Goal: Ask a question

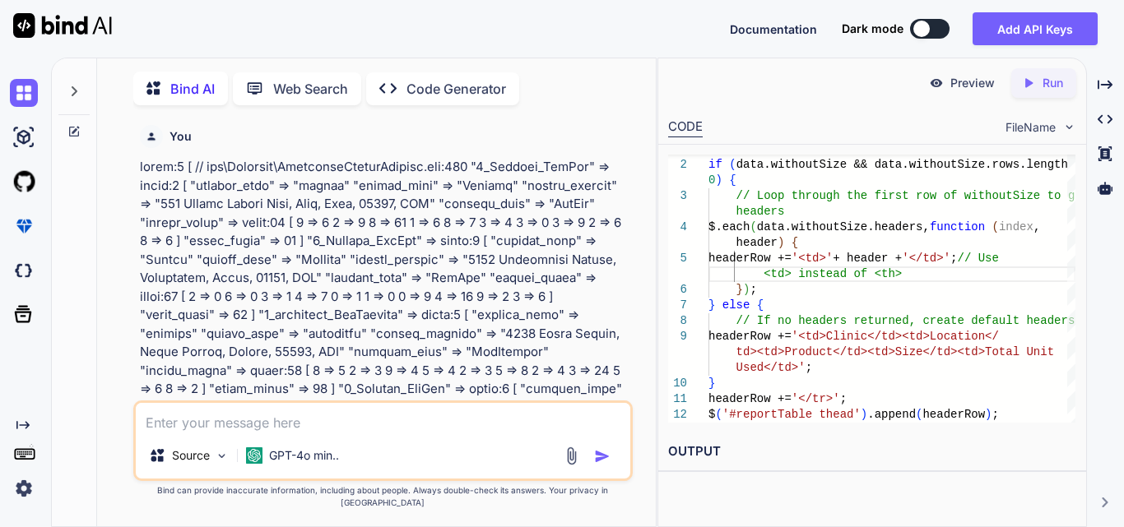
scroll to position [0, 323]
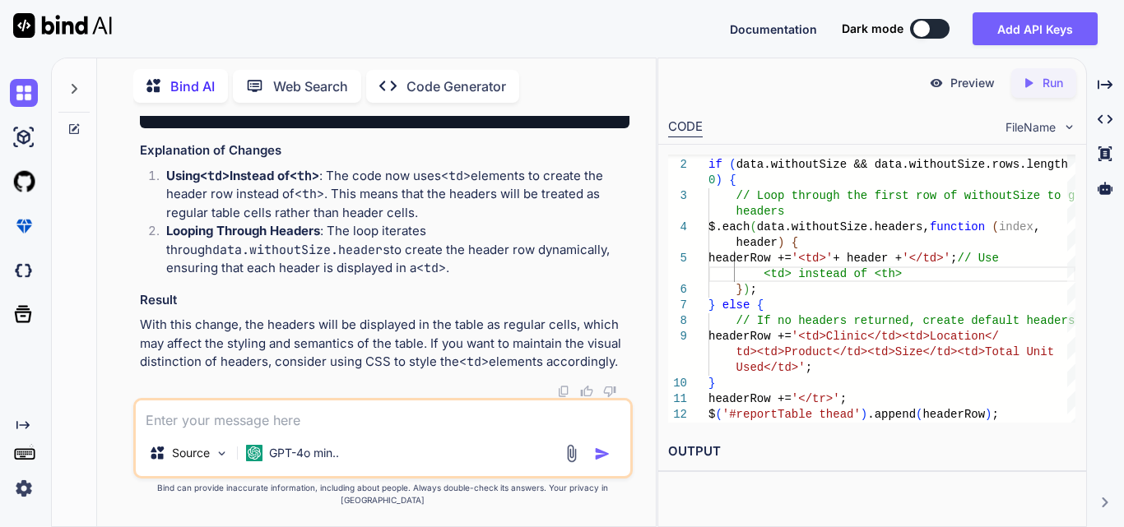
click at [309, 424] on textarea at bounding box center [383, 416] width 495 height 30
paste textarea "$('#filterBtn').click(function () { var dateRange = $('#date-range').val(); var…"
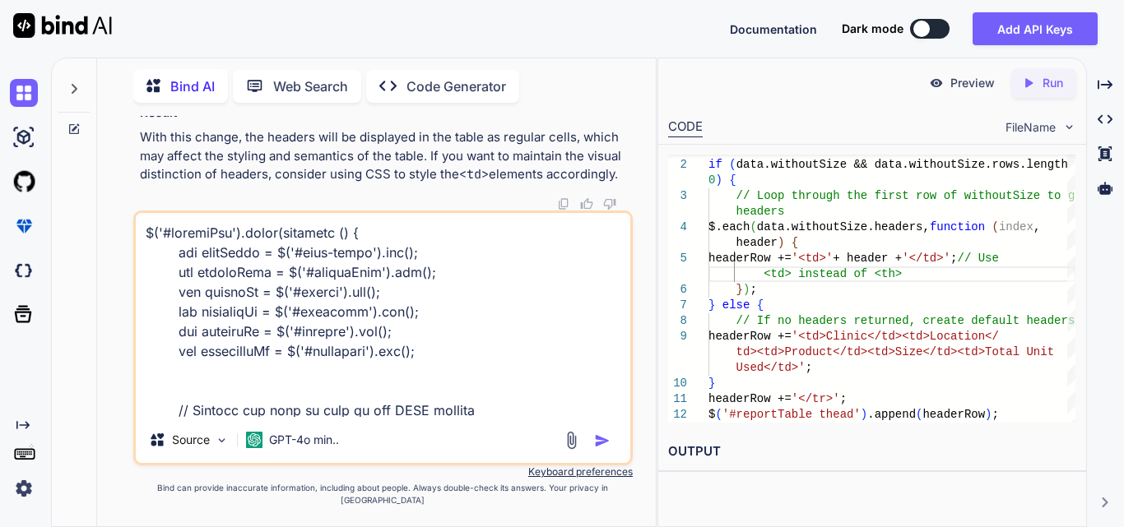
scroll to position [1285, 0]
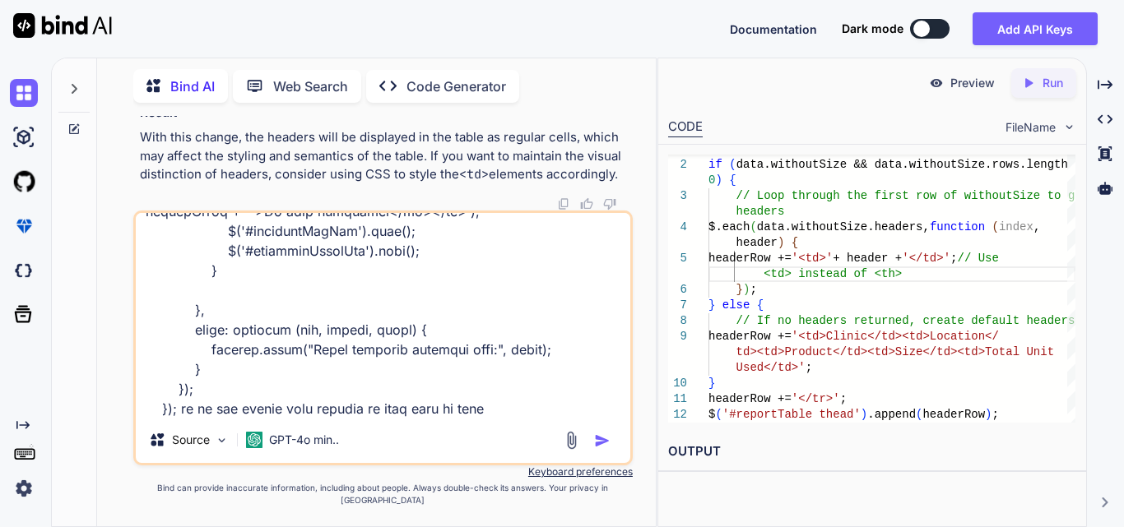
click at [515, 417] on textarea at bounding box center [383, 315] width 495 height 204
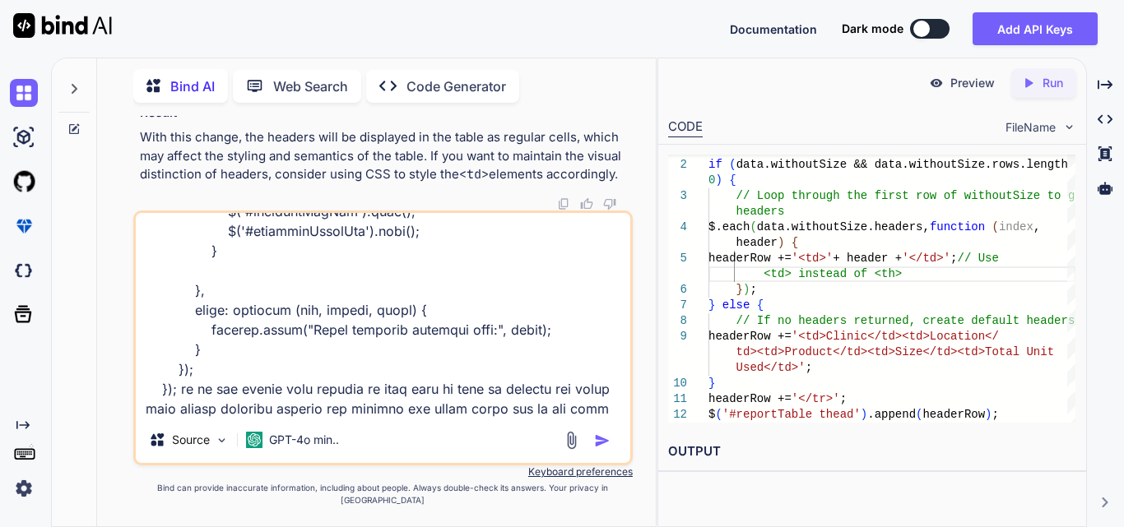
scroll to position [1325, 0]
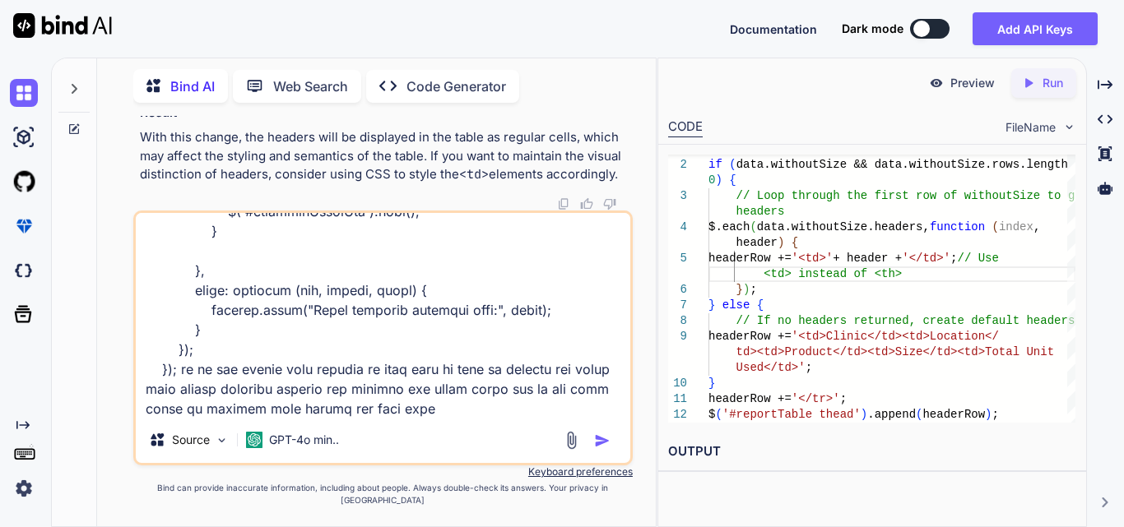
type textarea "$('#filterBtn').click(function () { var dateRange = $('#date-range').val(); var…"
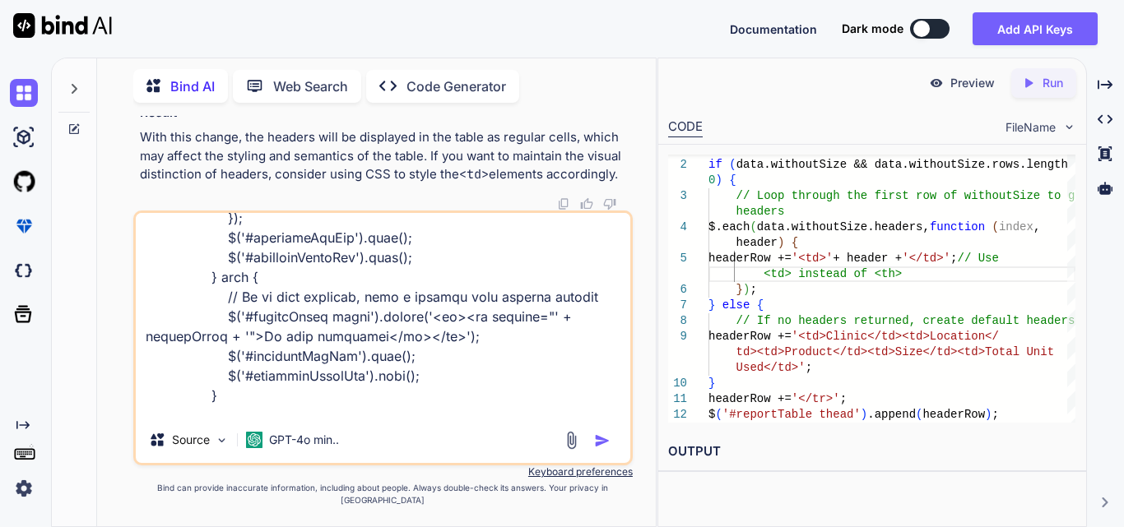
scroll to position [831, 0]
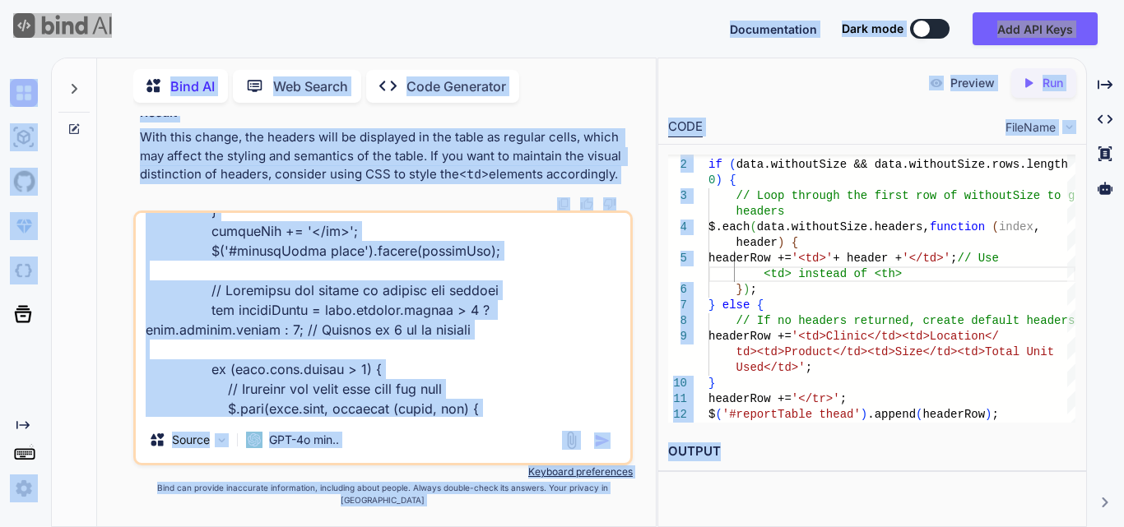
click at [513, 392] on textarea at bounding box center [383, 315] width 495 height 204
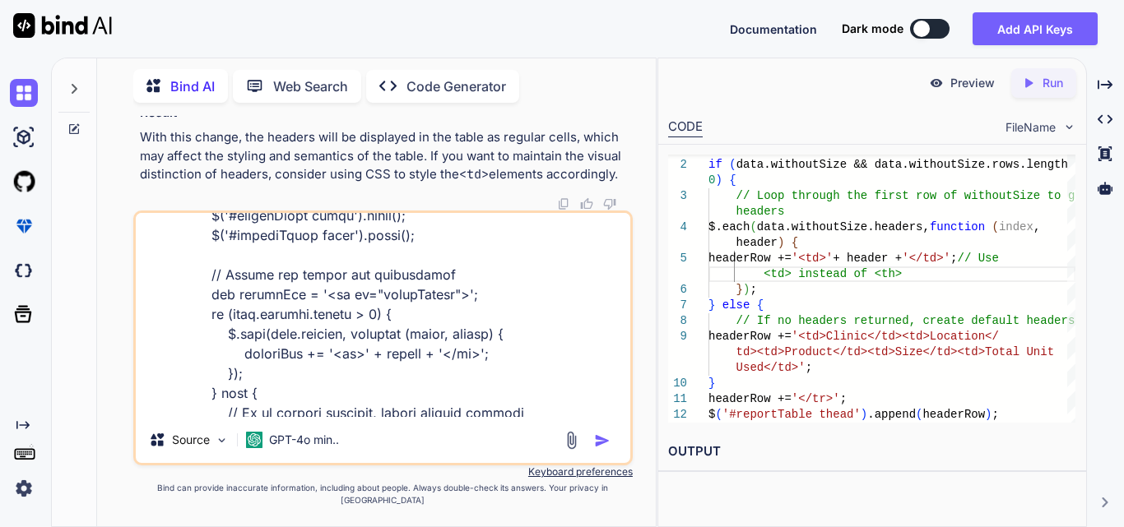
scroll to position [0, 0]
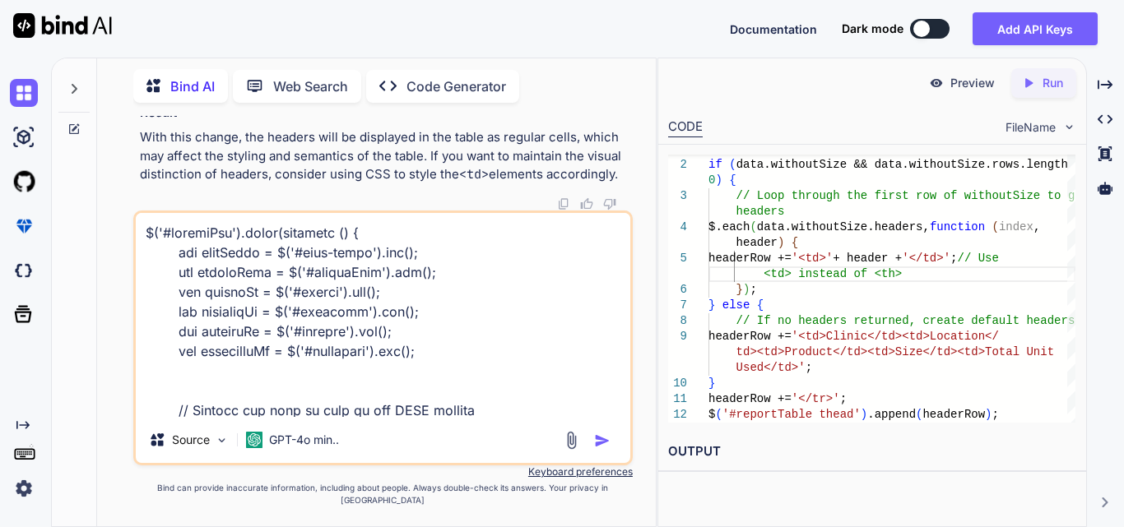
drag, startPoint x: 430, startPoint y: 416, endPoint x: 105, endPoint y: 238, distance: 370.8
click at [105, 238] on div "Bind AI Web Search Created with Pixso. Code Generator You Bind AI To achieve th…" at bounding box center [376, 295] width 559 height 464
paste textarea "var headerRow = '<tr id="tableHeader">'; if (data.withoutSize && data.withoutSi…"
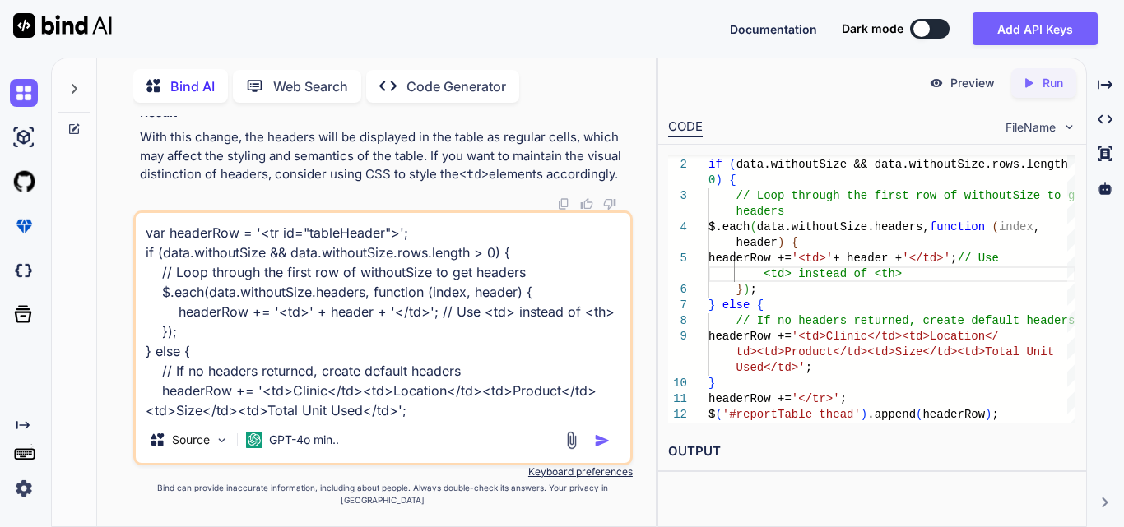
scroll to position [61, 0]
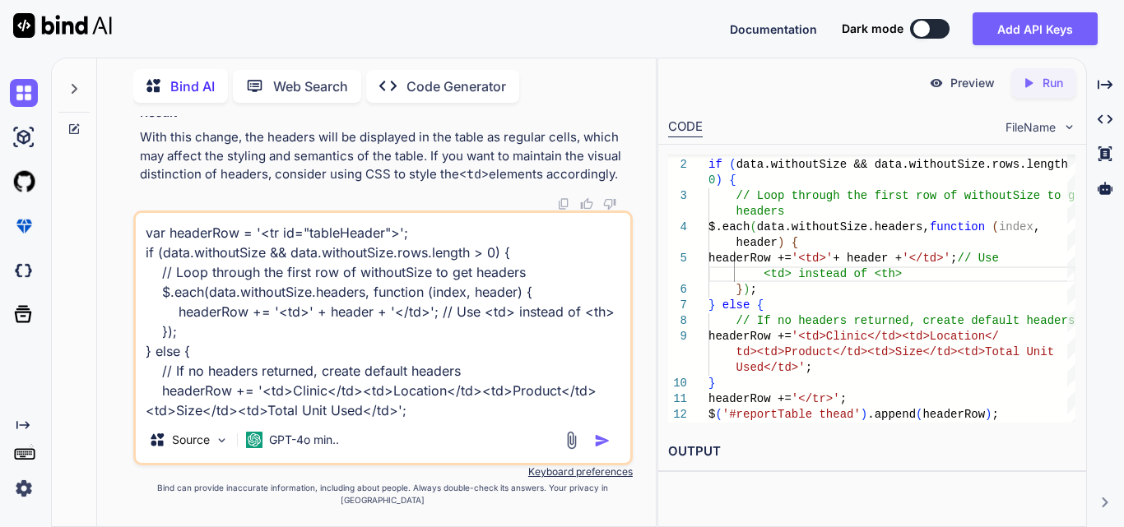
drag, startPoint x: 385, startPoint y: 354, endPoint x: 111, endPoint y: 202, distance: 313.5
click at [111, 202] on div "You Bind AI To achieve the desired functionality of aggregating the units for t…" at bounding box center [383, 321] width 546 height 411
paste textarea
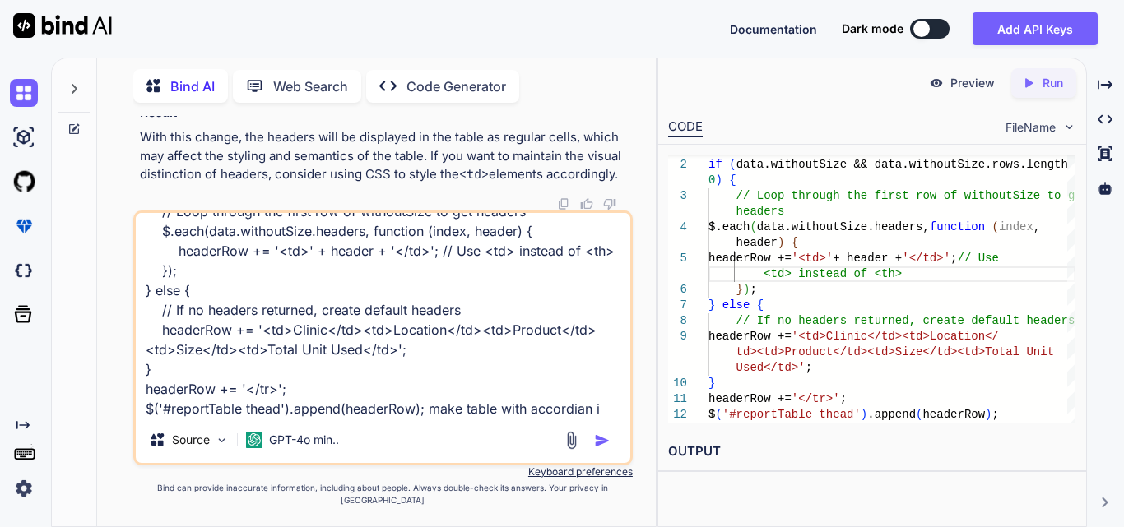
type textarea "var headerRow = '<tr id="tableHeader">'; if (data.withoutSize && data.withoutSi…"
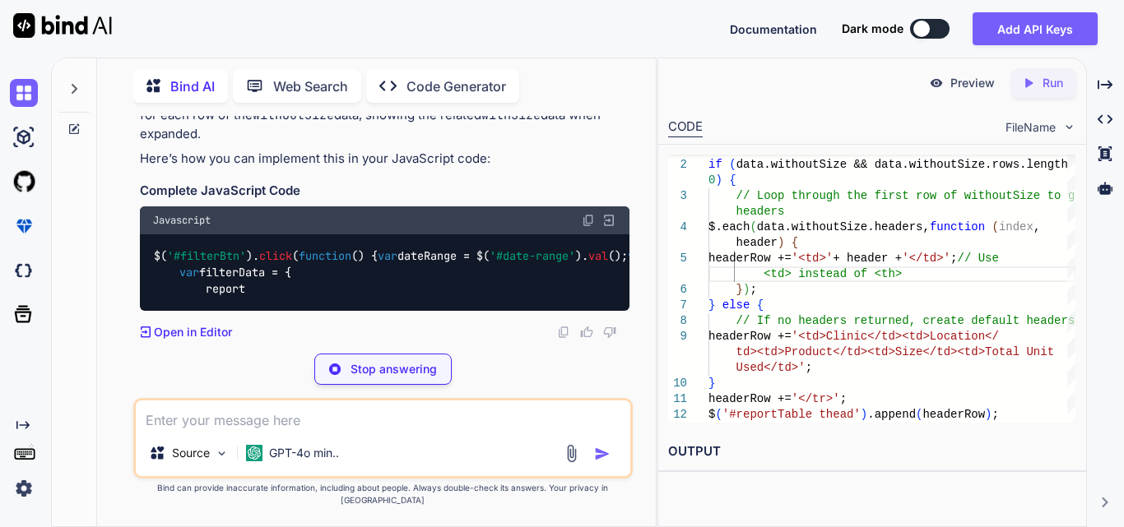
scroll to position [73531, 0]
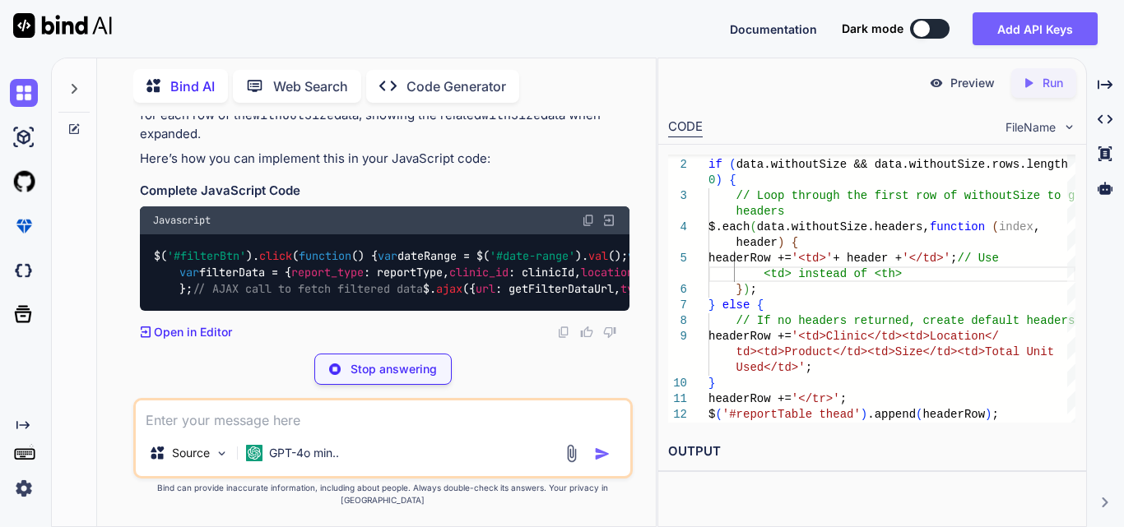
click at [229, 430] on textarea at bounding box center [383, 416] width 495 height 30
paste textarea "$('#filterBtn').click(function () { var dateRange = $('#date-range').val(); var…"
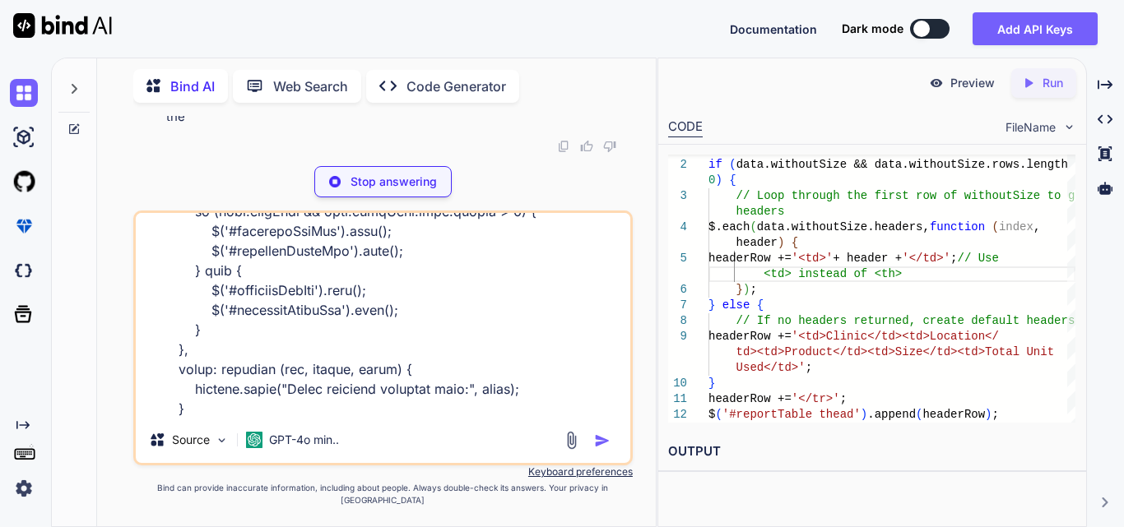
scroll to position [2608, 0]
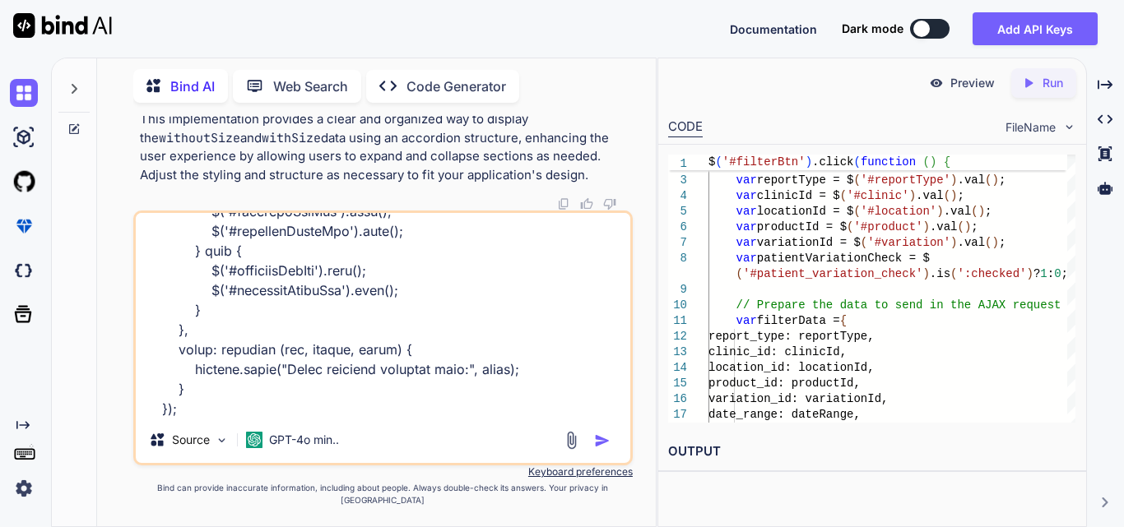
type textarea "$('#filterBtn').click(function () { var dateRange = $('#date-range').val(); var…"
click at [598, 448] on img "button" at bounding box center [602, 441] width 16 height 16
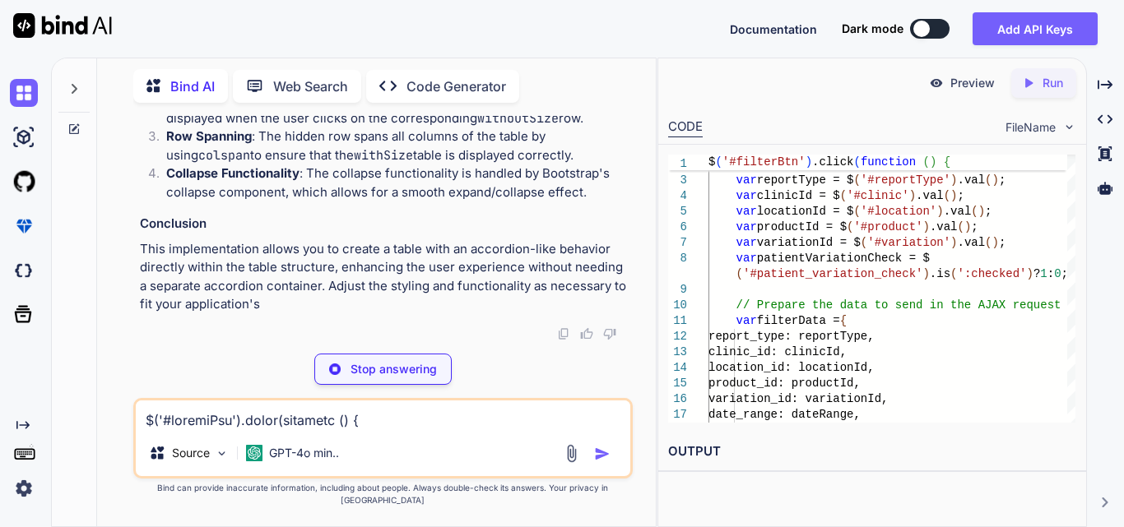
scroll to position [83035, 0]
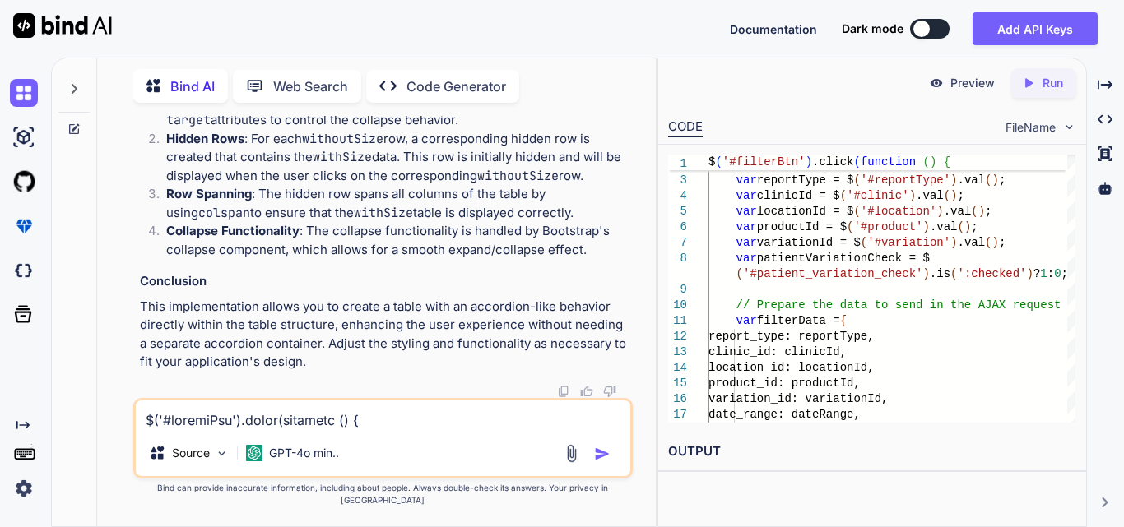
drag, startPoint x: 281, startPoint y: 218, endPoint x: 578, endPoint y: 235, distance: 298.3
click at [578, 130] on p "Clickable Rows : Each row in the withoutSize data is made clickable by adding t…" at bounding box center [397, 102] width 463 height 56
click at [470, 130] on p "Clickable Rows : Each row in the withoutSize data is made clickable by adding t…" at bounding box center [397, 102] width 463 height 56
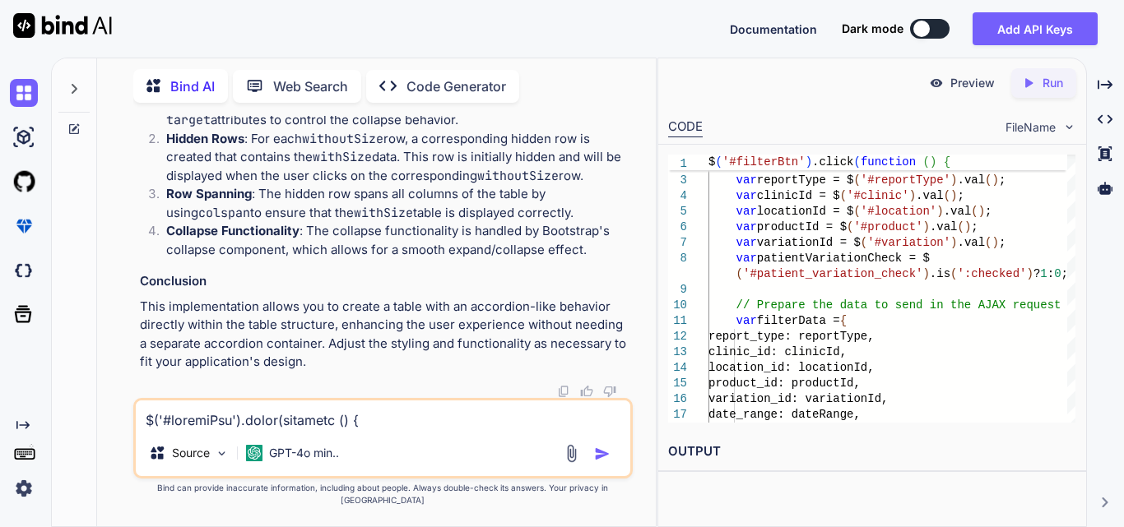
click at [277, 424] on textarea at bounding box center [383, 416] width 495 height 30
click at [329, 430] on textarea "show record" at bounding box center [383, 416] width 495 height 30
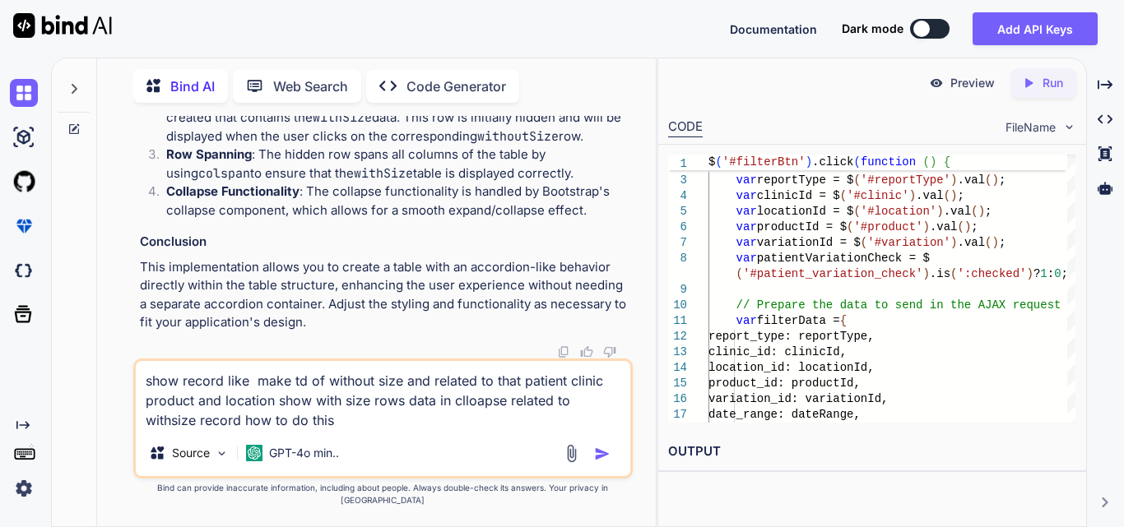
type textarea "show record like make td of without size and related to that patient clinic pro…"
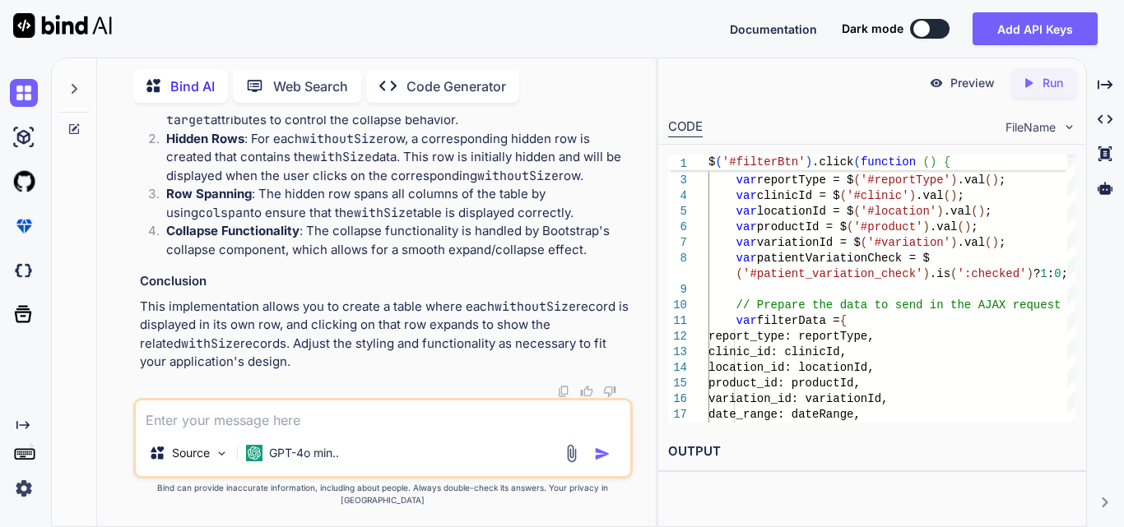
scroll to position [83600, 0]
click at [337, 418] on textarea at bounding box center [383, 416] width 495 height 30
paste textarea "$('#reportTable thead').append(headerRow); // Check if there are rows in withou…"
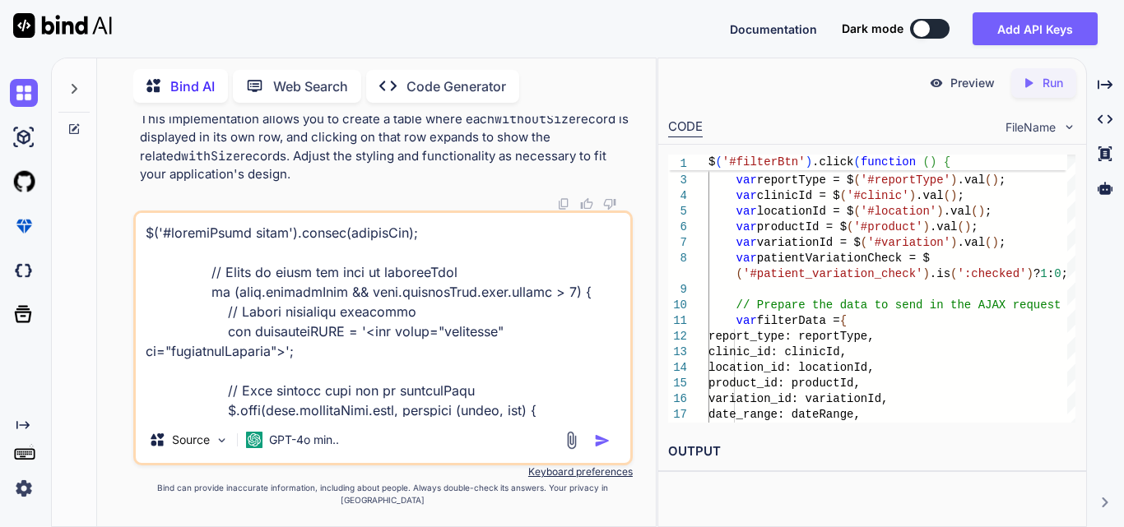
scroll to position [1700, 0]
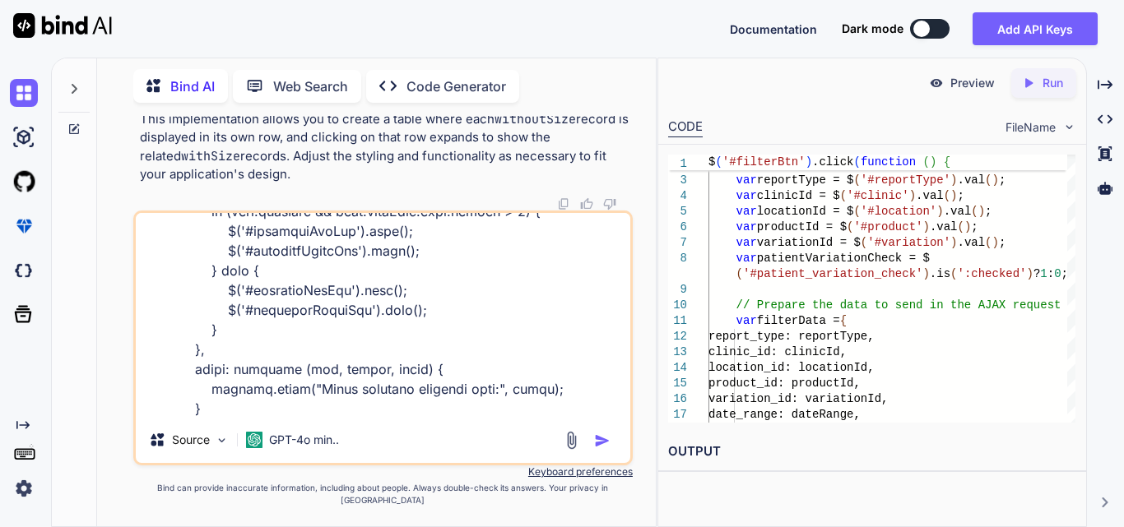
paste textarea "[PERSON_NAME] Test [STREET_ADDRESS][PERSON_NAME][US_STATE] [PERSON_NAME] 0 0 0 …"
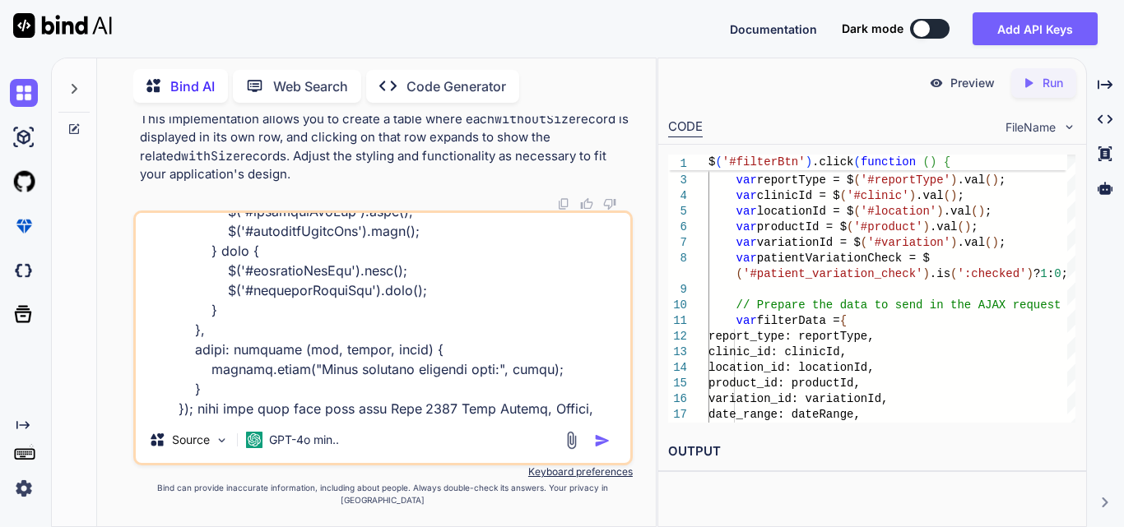
click at [581, 417] on textarea at bounding box center [383, 315] width 495 height 204
click at [350, 405] on textarea at bounding box center [383, 315] width 495 height 204
click at [574, 417] on textarea at bounding box center [383, 315] width 495 height 204
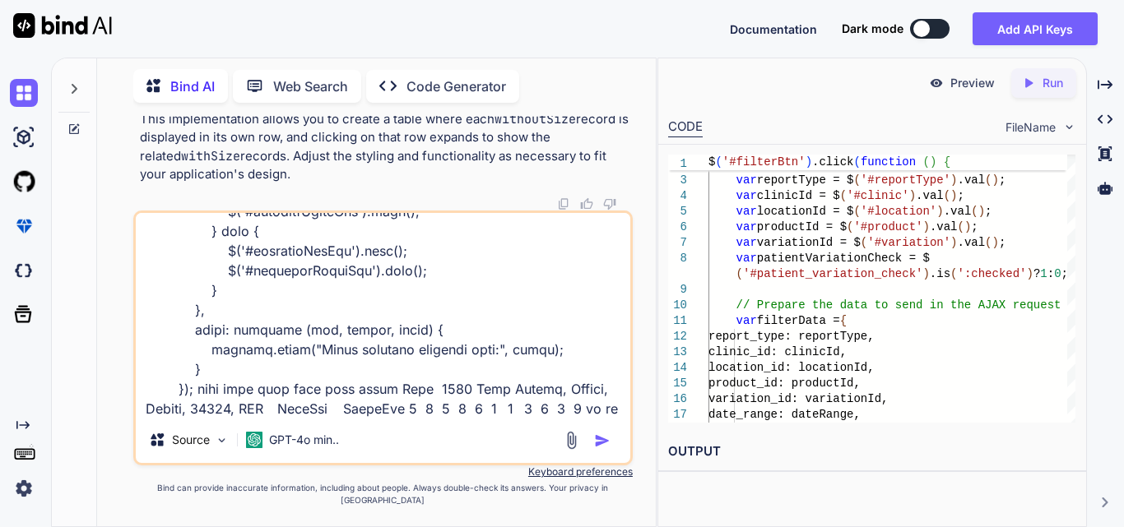
scroll to position [1759, 0]
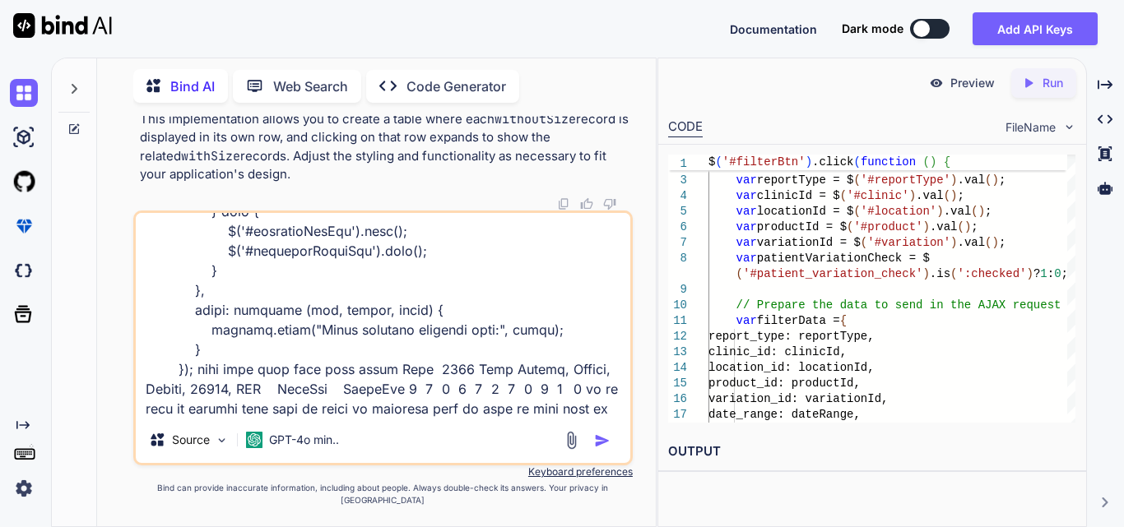
paste textarea "[PERSON_NAME] Test [STREET_ADDRESS][PERSON_NAME][US_STATE] [PERSON_NAME] 2X3cm …"
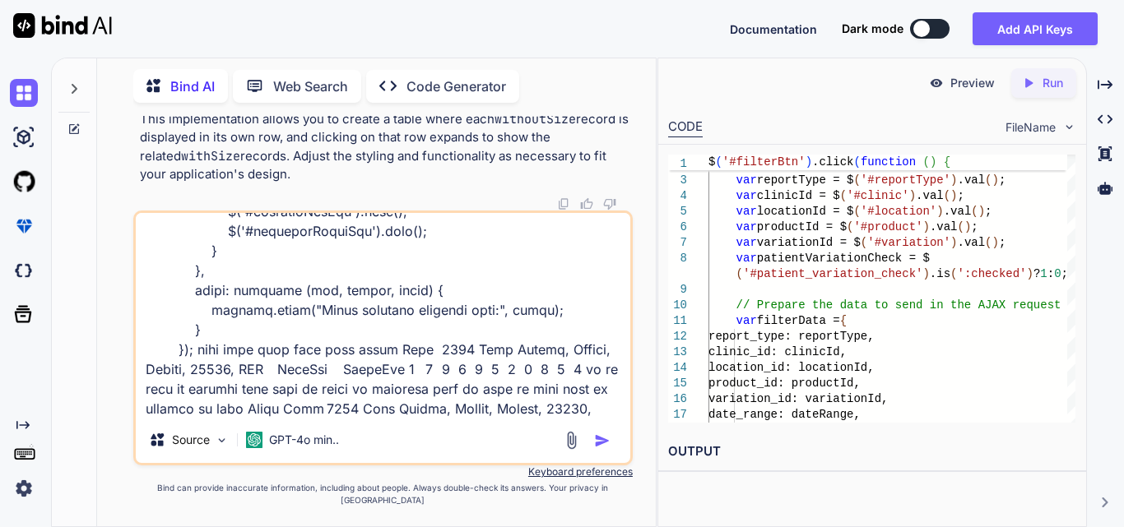
scroll to position [1799, 0]
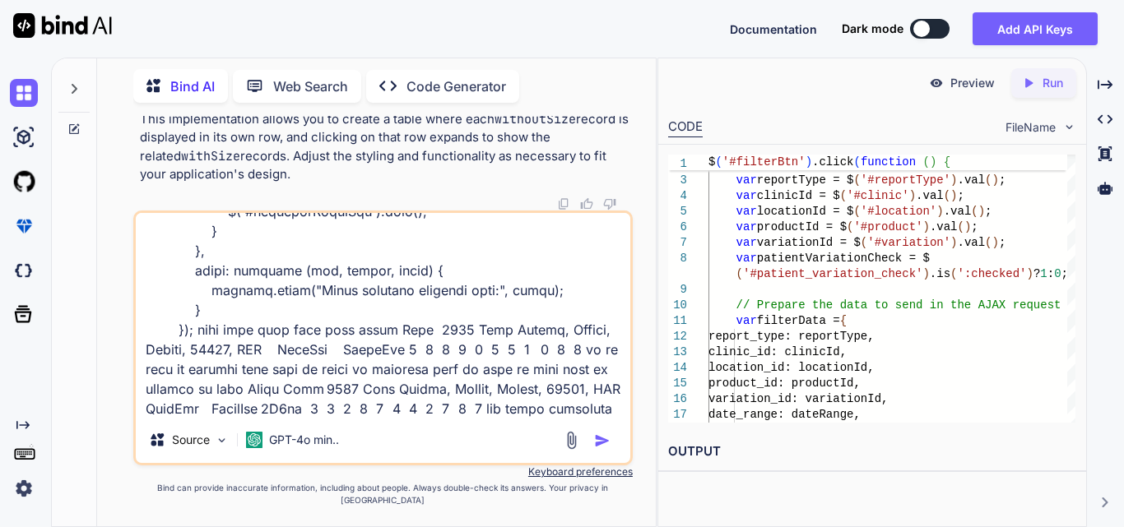
type textarea "$('#reportTable thead').append(headerRow); // Check if there are rows in withou…"
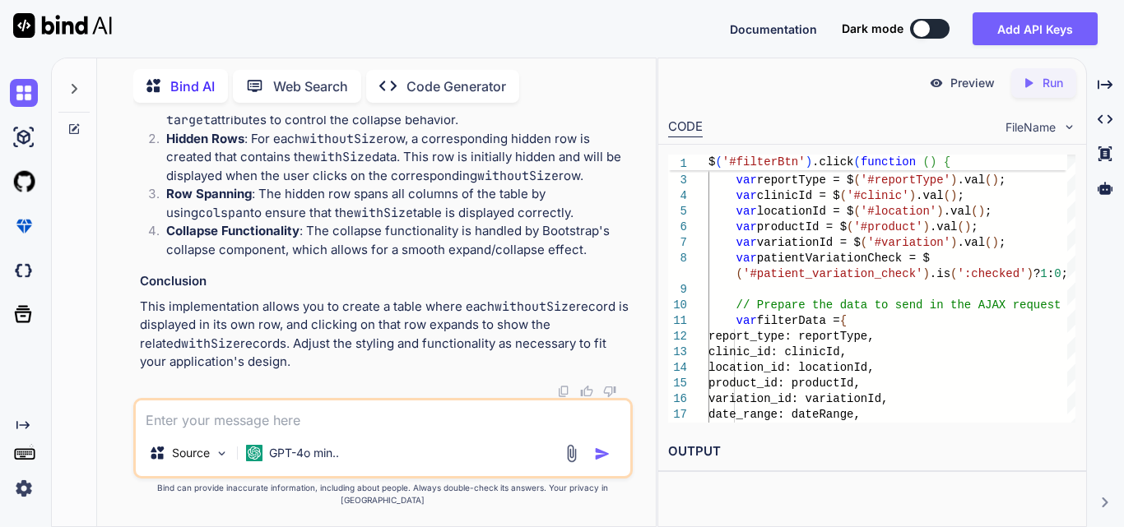
scroll to position [86956, 0]
click at [169, 430] on textarea at bounding box center [383, 416] width 495 height 30
type textarea "another way to do this"
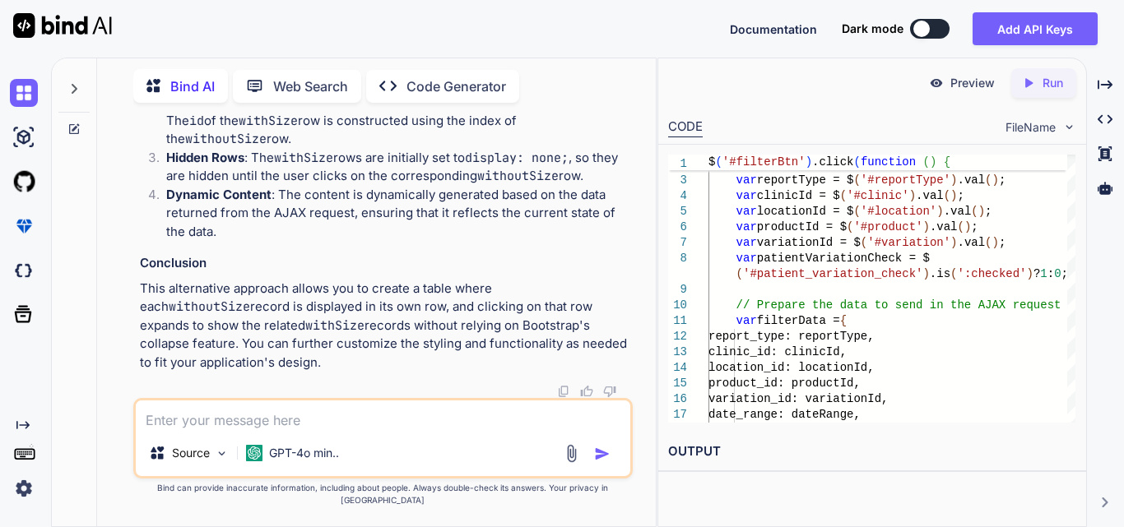
scroll to position [89263, 0]
drag, startPoint x: 174, startPoint y: 271, endPoint x: 575, endPoint y: 281, distance: 400.9
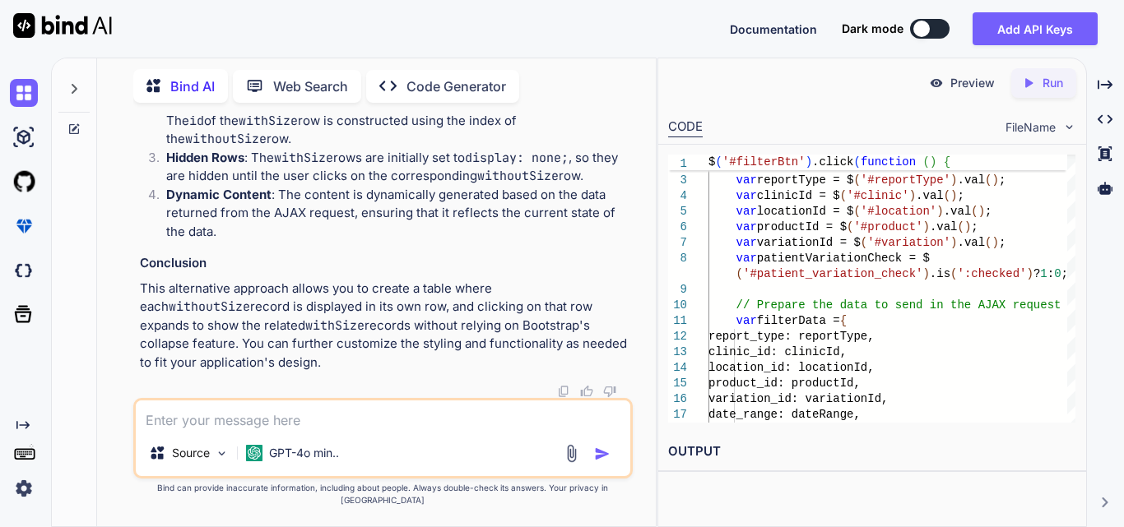
click at [251, 430] on textarea at bounding box center [383, 416] width 495 height 30
paste textarea "$('#filterBtn').click(function () { var dateRange = $('#date-range').val(); var…"
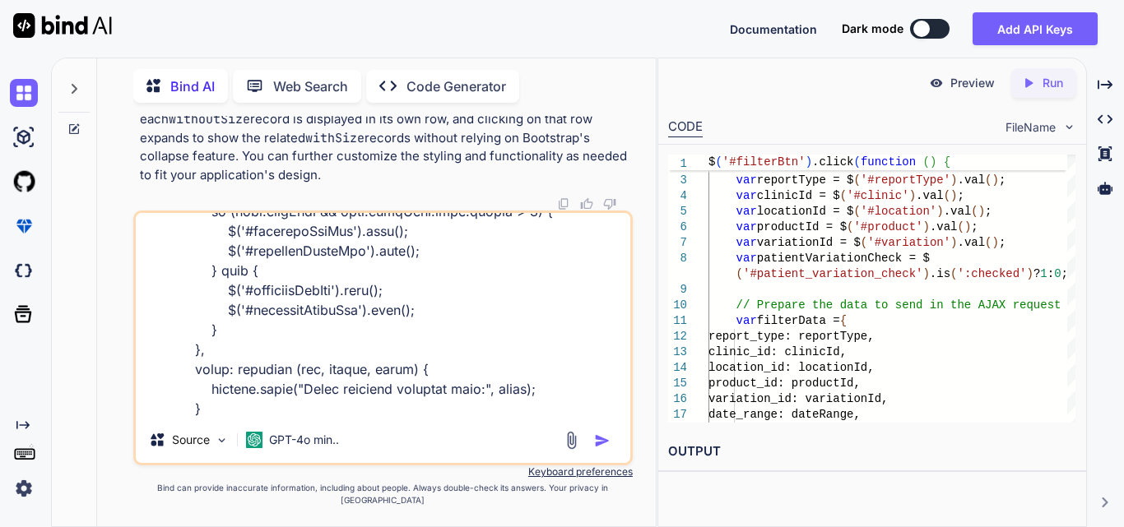
type textarea "$('#filterBtn').click(function () { var dateRange = $('#date-range').val(); var…"
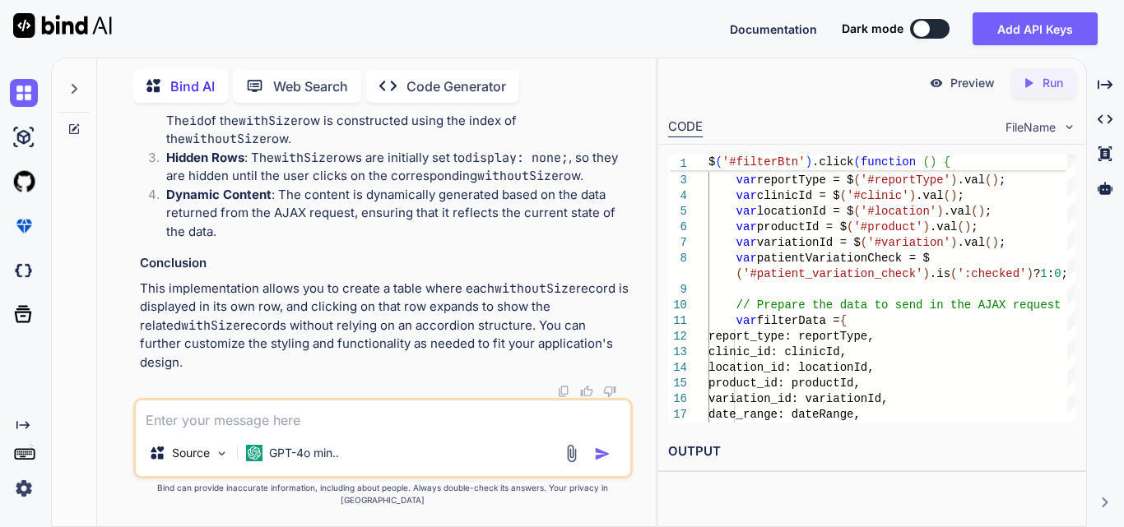
scroll to position [93125, 0]
click at [206, 415] on textarea at bounding box center [383, 416] width 495 height 30
paste textarea "[PERSON_NAME] Test [STREET_ADDRESS][PERSON_NAME][US_STATE] JohnDoe AmnioFix 6 C…"
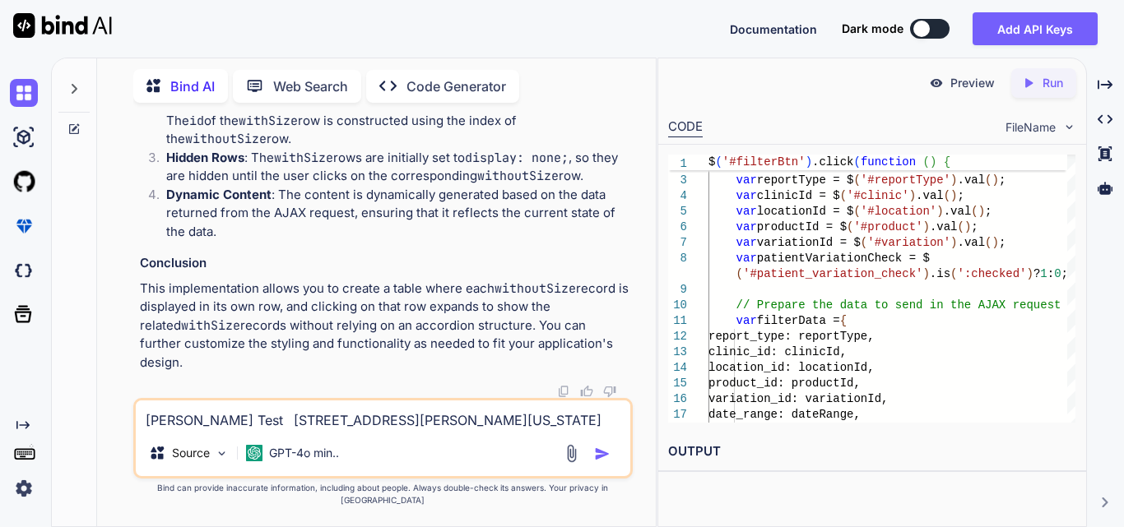
scroll to position [21, 0]
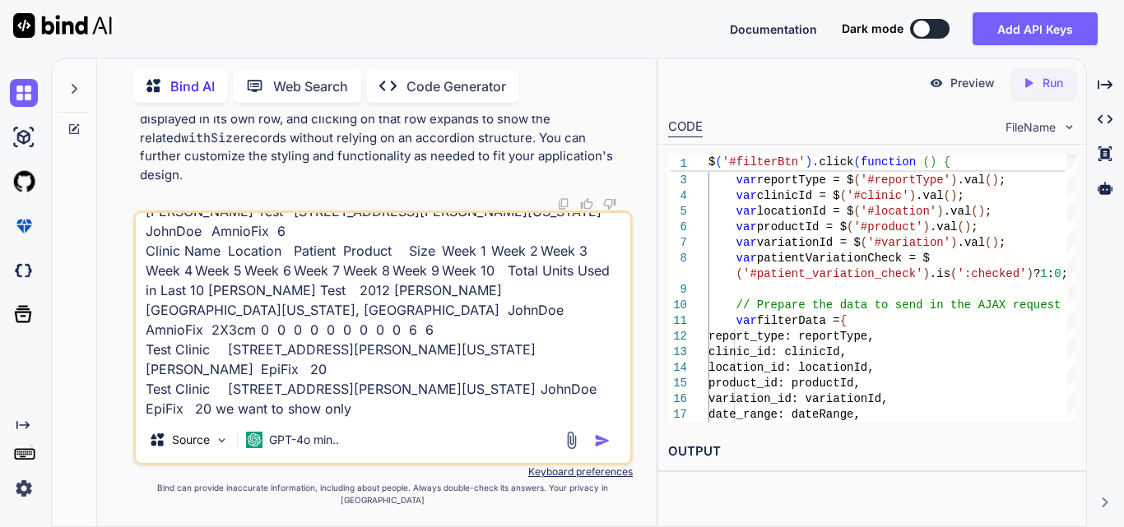
drag, startPoint x: 446, startPoint y: 343, endPoint x: 140, endPoint y: 269, distance: 314.9
click at [140, 269] on textarea "[PERSON_NAME] Test [STREET_ADDRESS][PERSON_NAME][US_STATE] JohnDoe AmnioFix 6 C…" at bounding box center [383, 315] width 495 height 204
click at [366, 417] on textarea "[PERSON_NAME] Test [STREET_ADDRESS][PERSON_NAME][US_STATE] JohnDoe AmnioFix 6 C…" at bounding box center [383, 315] width 495 height 204
paste textarea "Clinic Name Location Patient Product Size Week 1 Week 2 Week 3 Week 4 Week 5 We…"
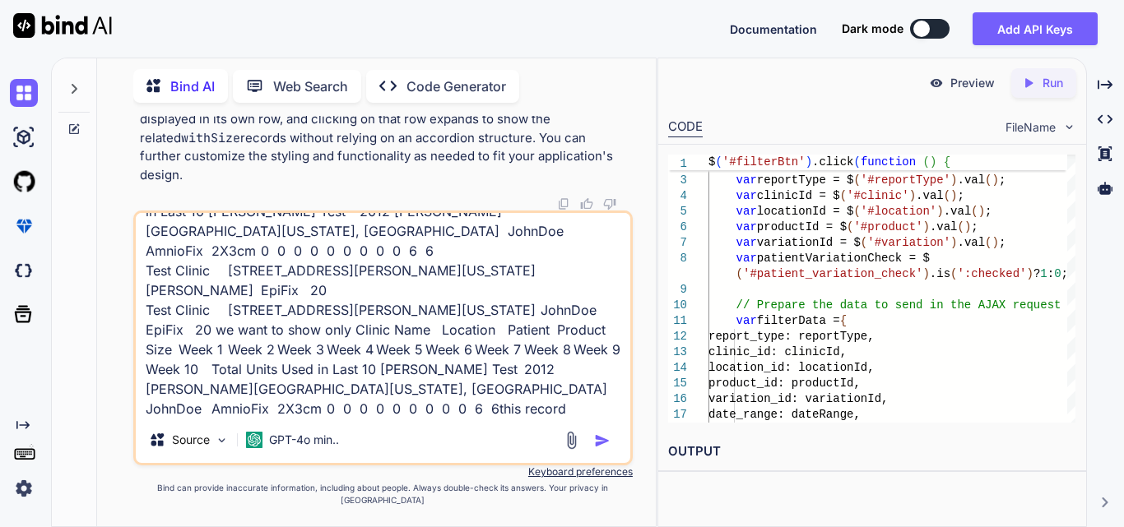
scroll to position [120, 0]
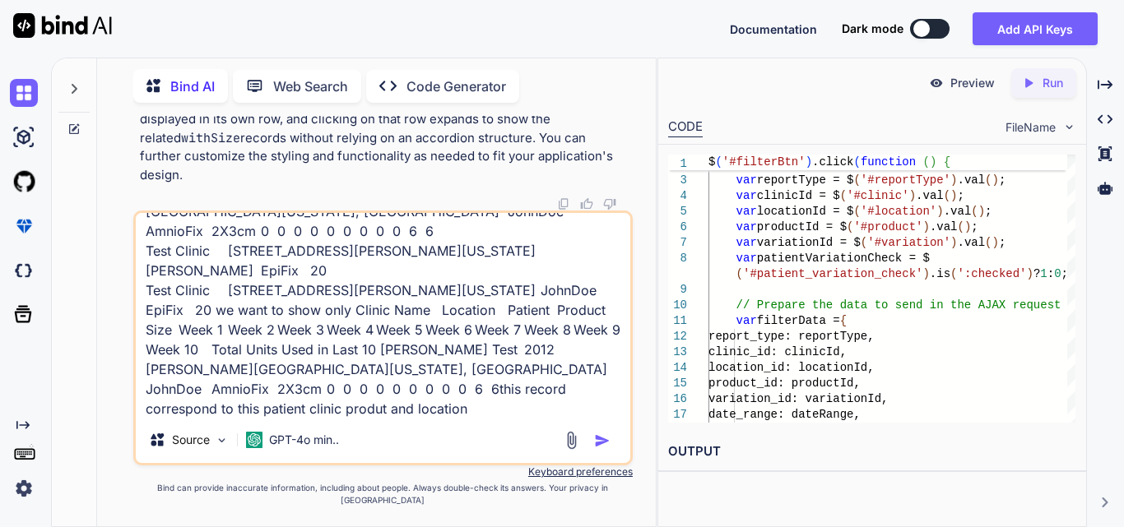
type textarea "[PERSON_NAME] Test [STREET_ADDRESS][PERSON_NAME][US_STATE] JohnDoe AmnioFix 6 C…"
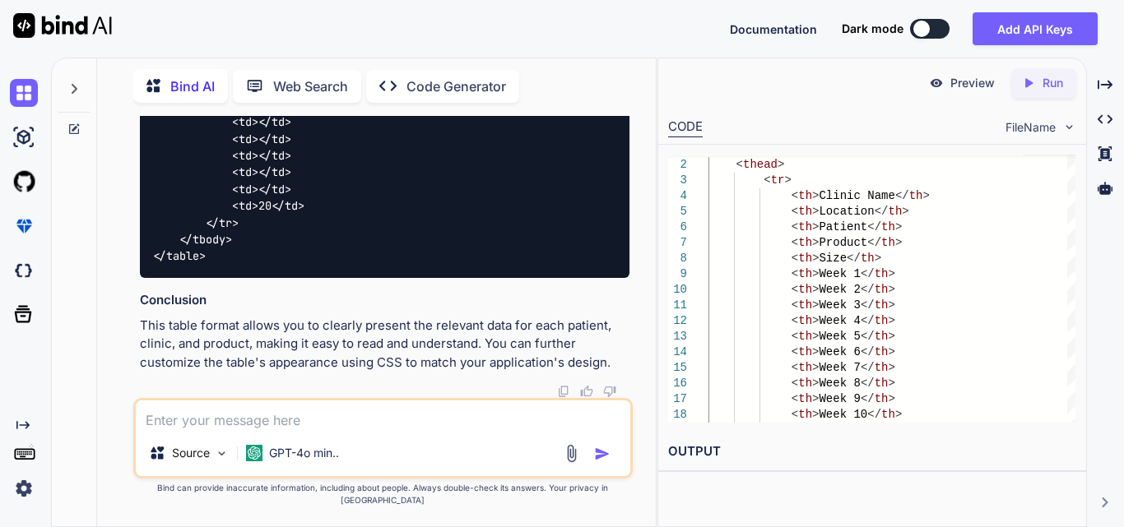
scroll to position [96115, 0]
